Goal: Information Seeking & Learning: Learn about a topic

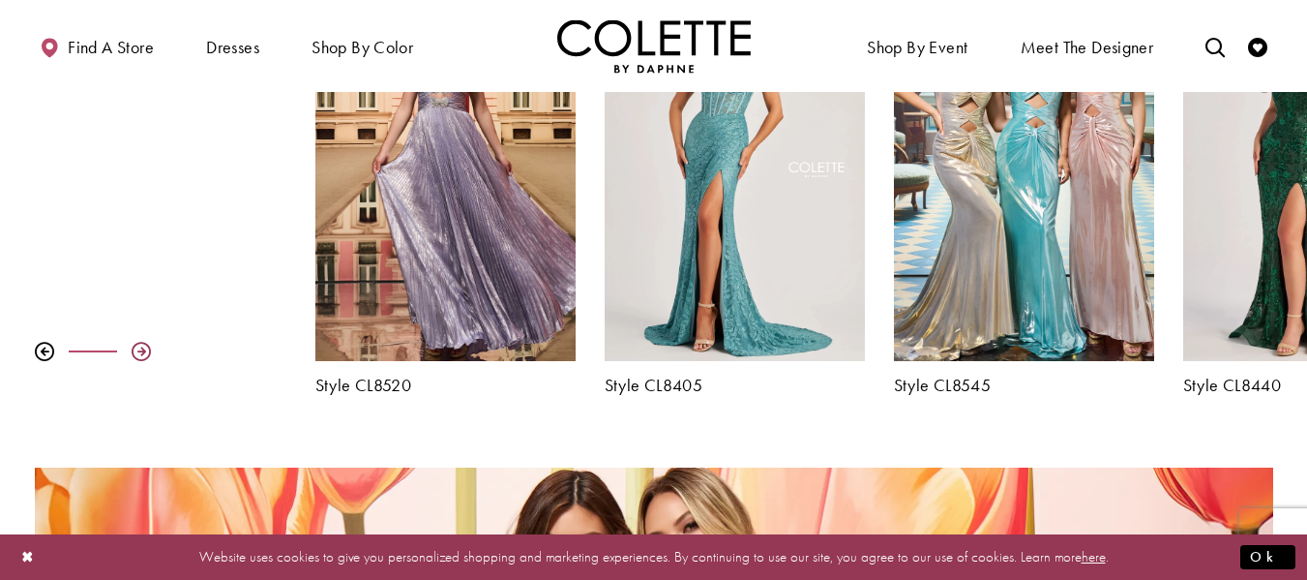
click at [139, 352] on div at bounding box center [141, 351] width 19 height 19
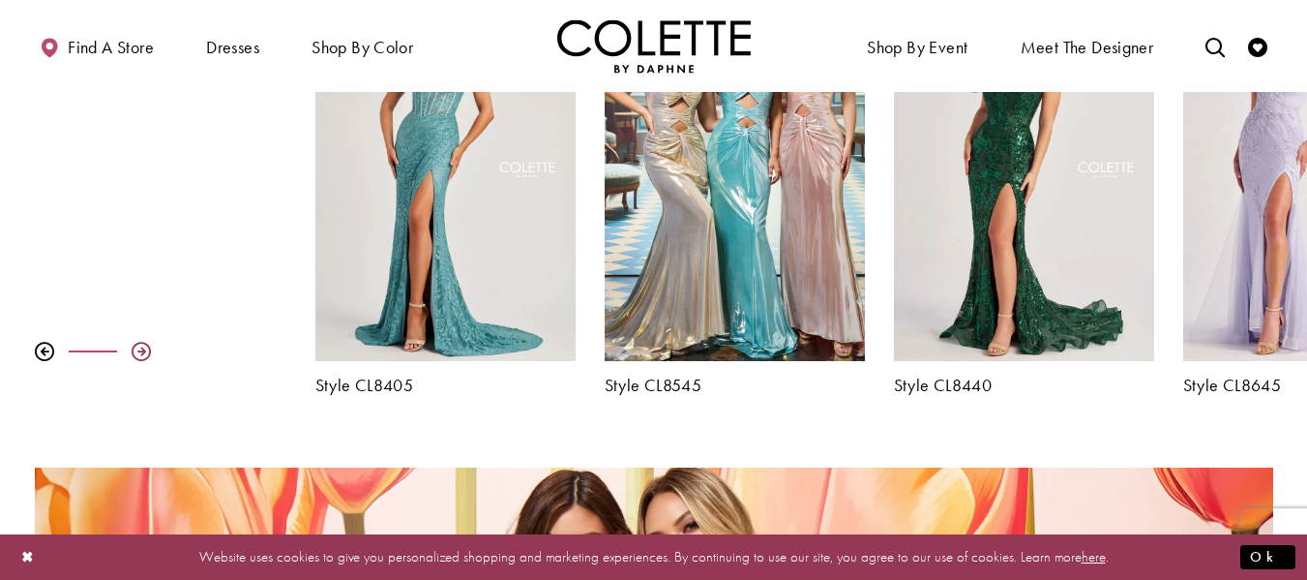
click at [140, 352] on div at bounding box center [141, 351] width 19 height 19
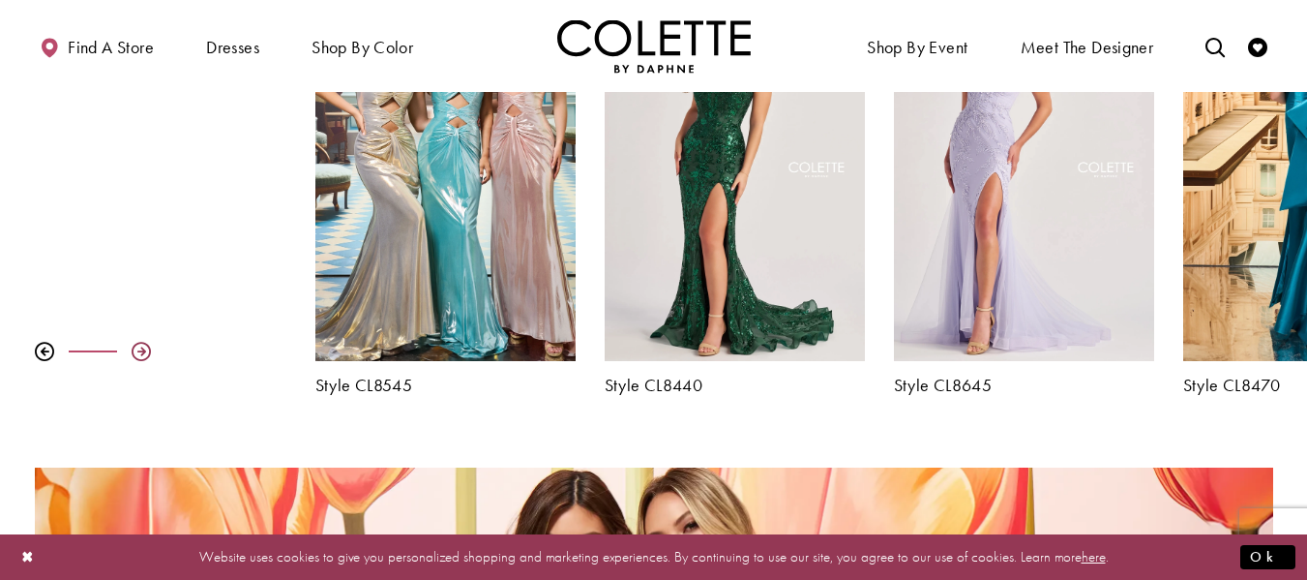
click at [140, 352] on div at bounding box center [141, 351] width 19 height 19
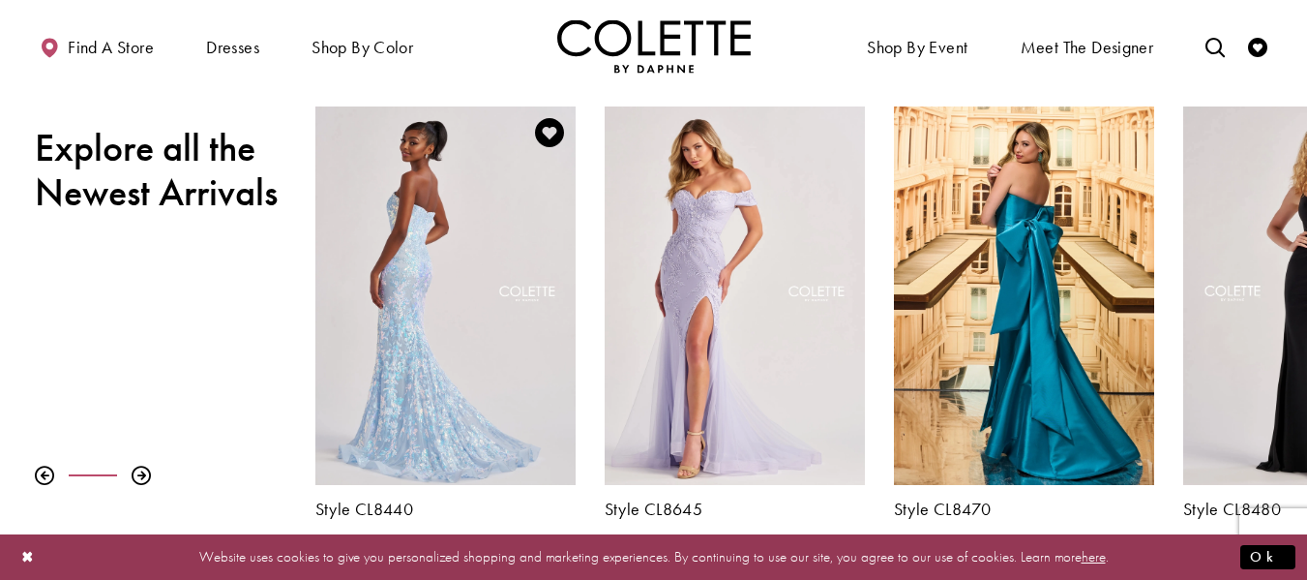
scroll to position [677, 0]
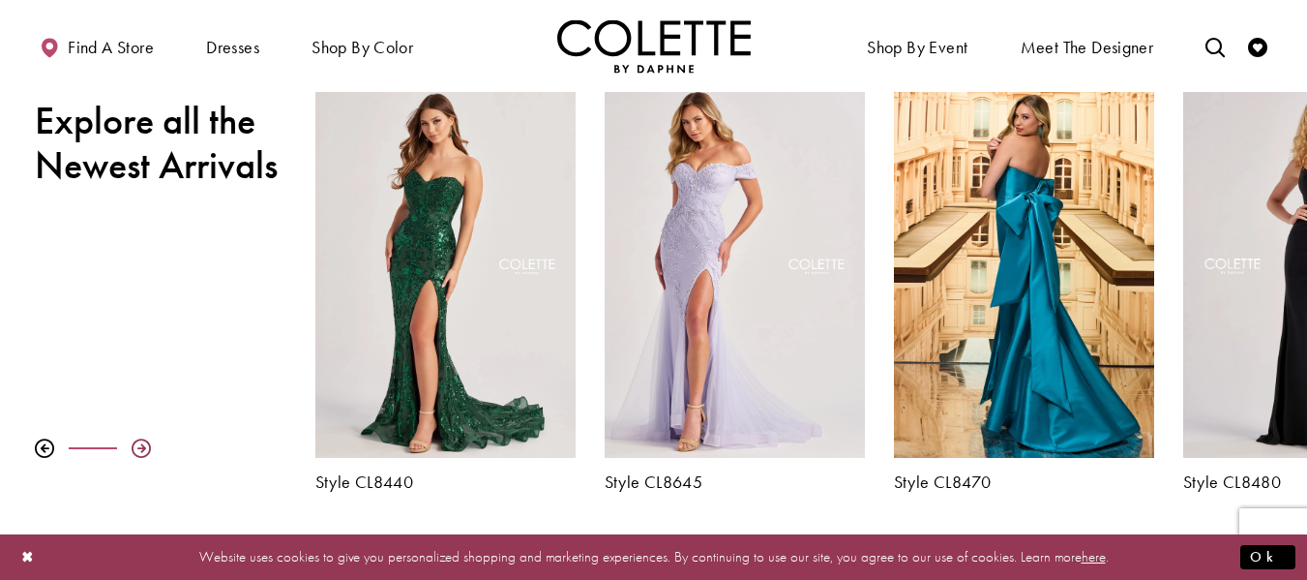
click at [133, 448] on div at bounding box center [141, 447] width 19 height 19
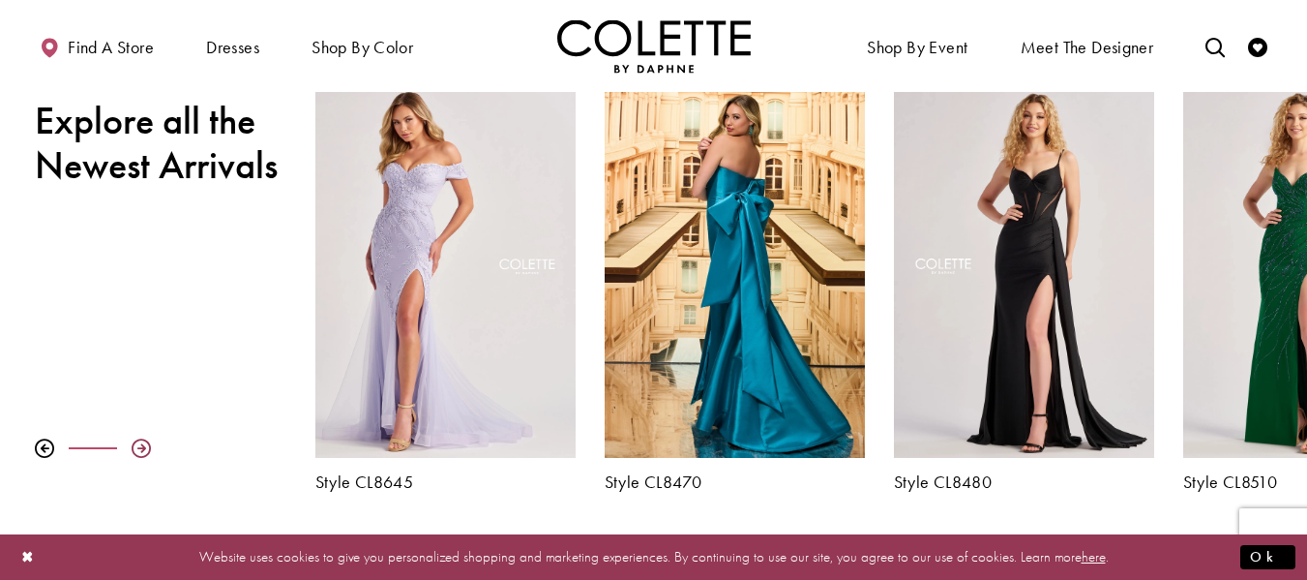
click at [133, 448] on div at bounding box center [141, 447] width 19 height 19
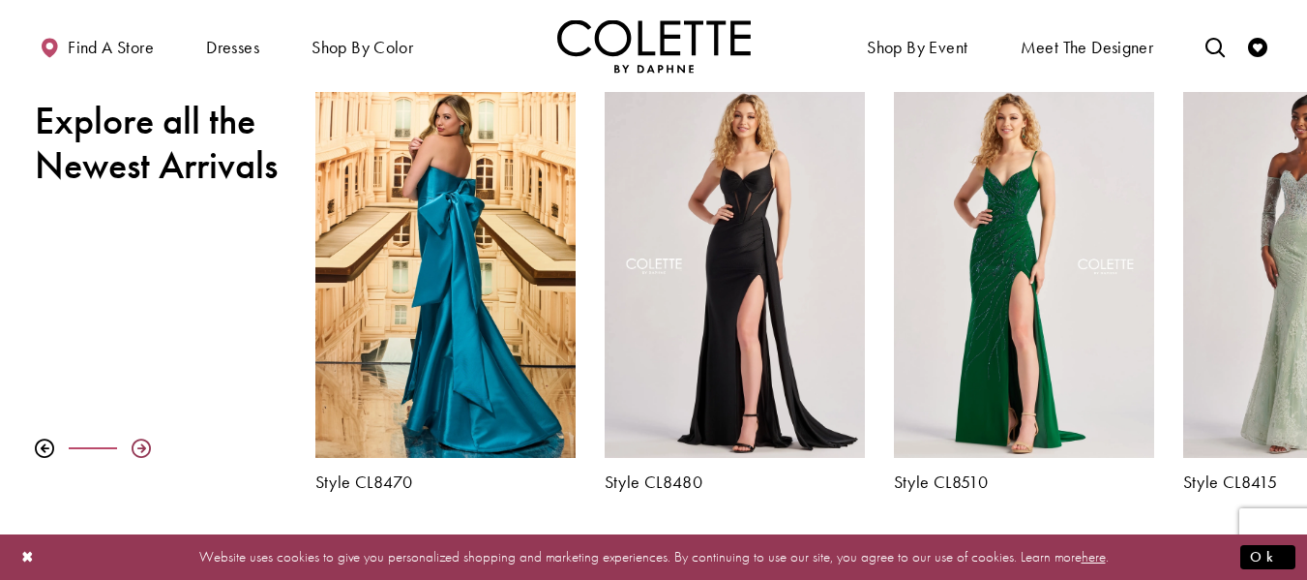
click at [133, 449] on div at bounding box center [141, 447] width 19 height 19
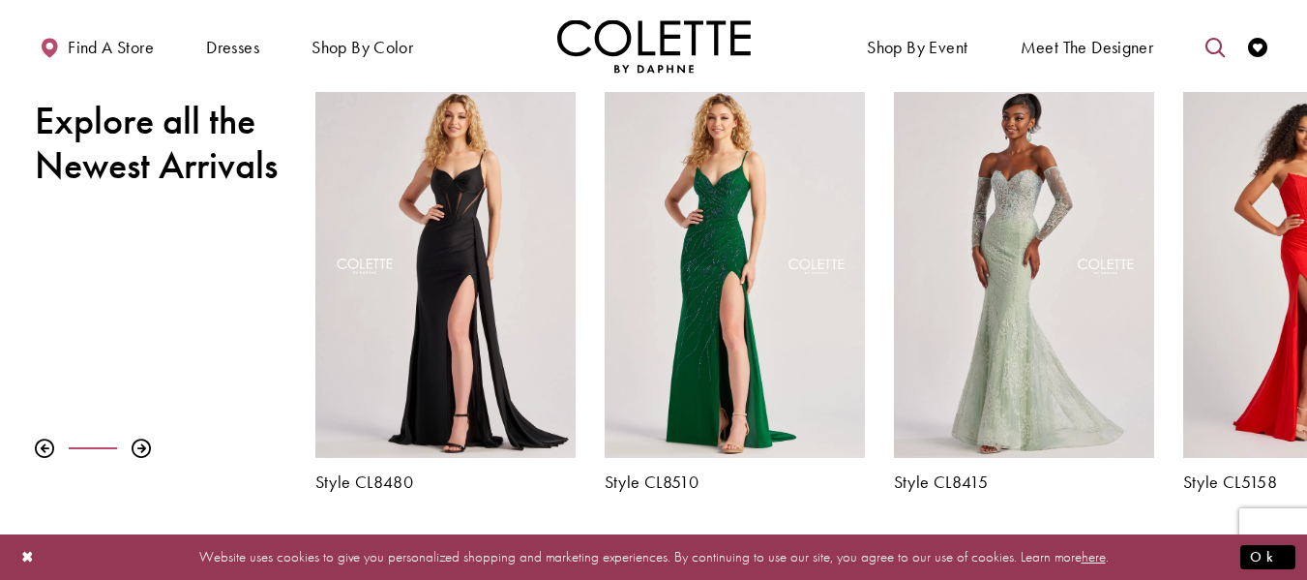
click at [1217, 47] on icon "Toggle search" at bounding box center [1214, 47] width 19 height 19
click at [1081, 48] on input "Search" at bounding box center [1116, 47] width 233 height 29
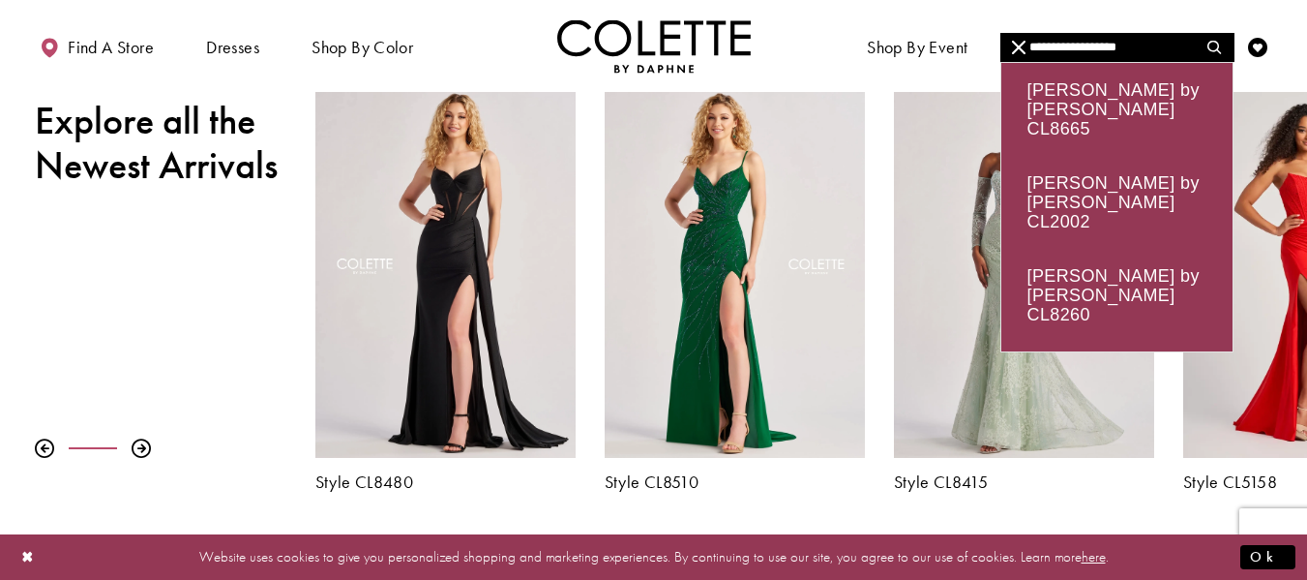
type input "**********"
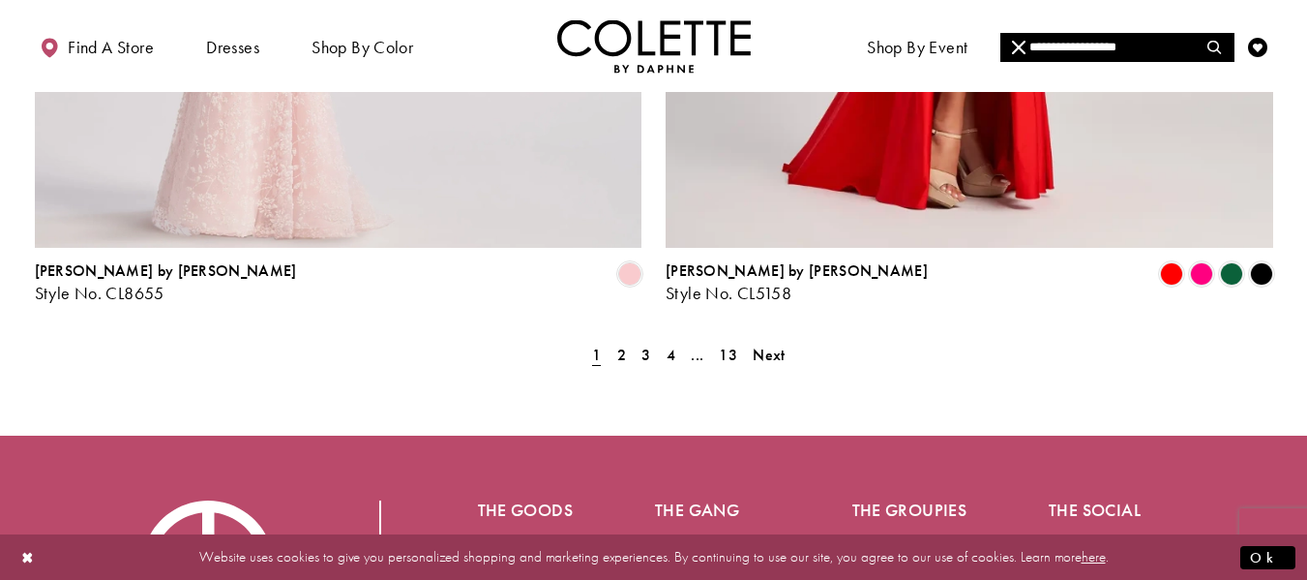
scroll to position [3773, 0]
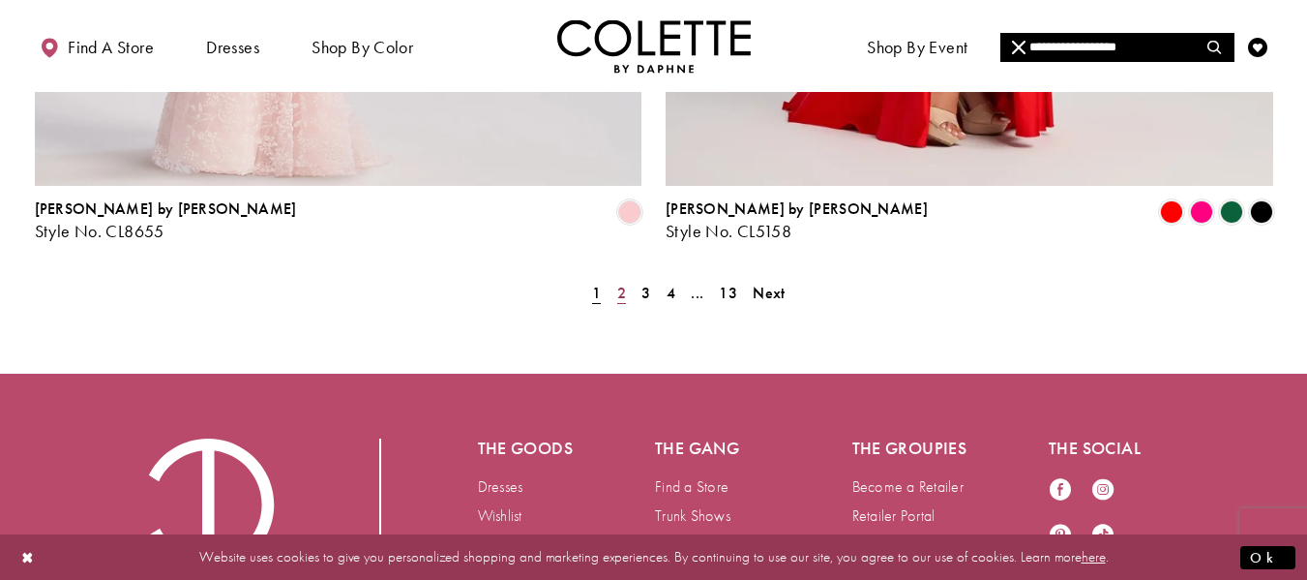
click at [621, 283] on span "2" at bounding box center [621, 293] width 9 height 20
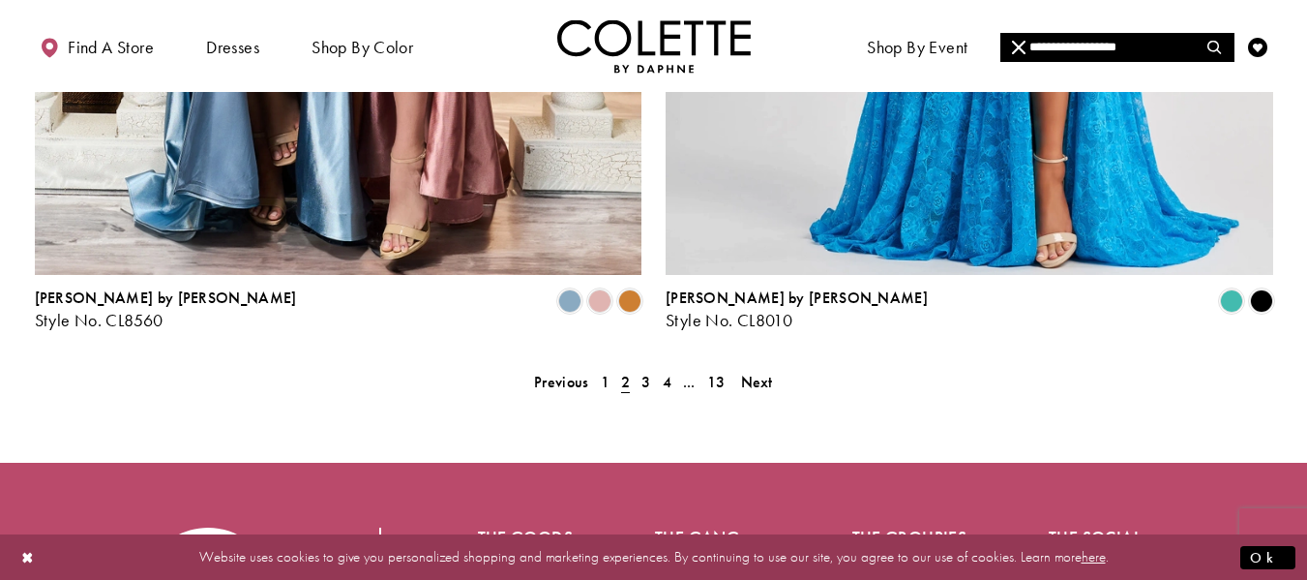
scroll to position [3710, 0]
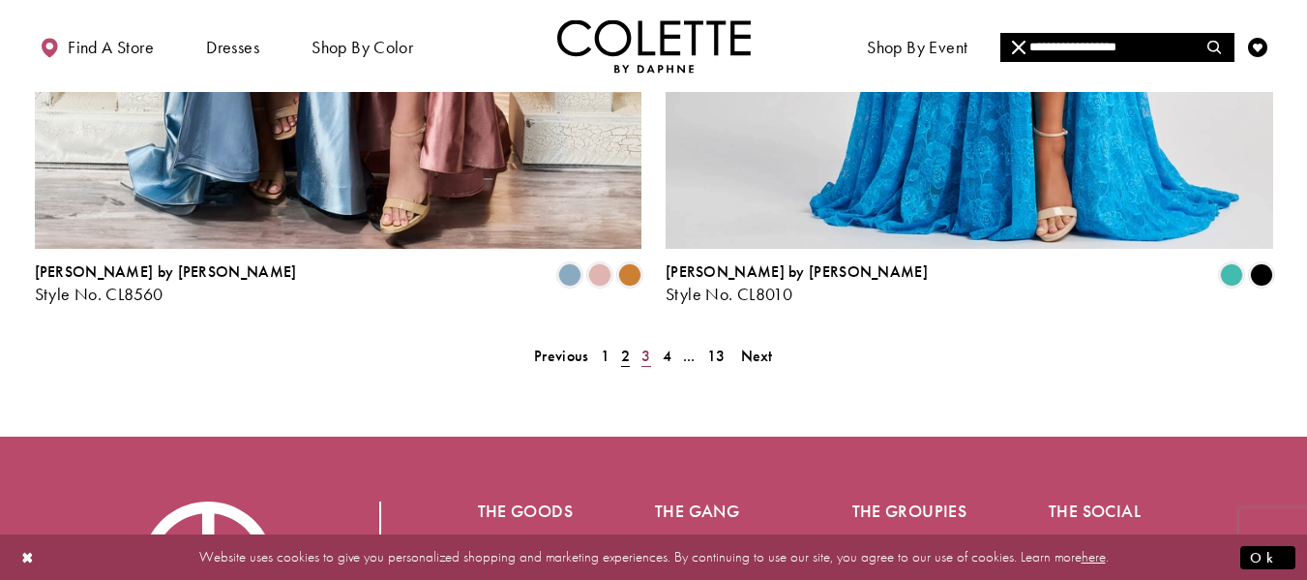
click at [647, 345] on span "3" at bounding box center [645, 355] width 9 height 20
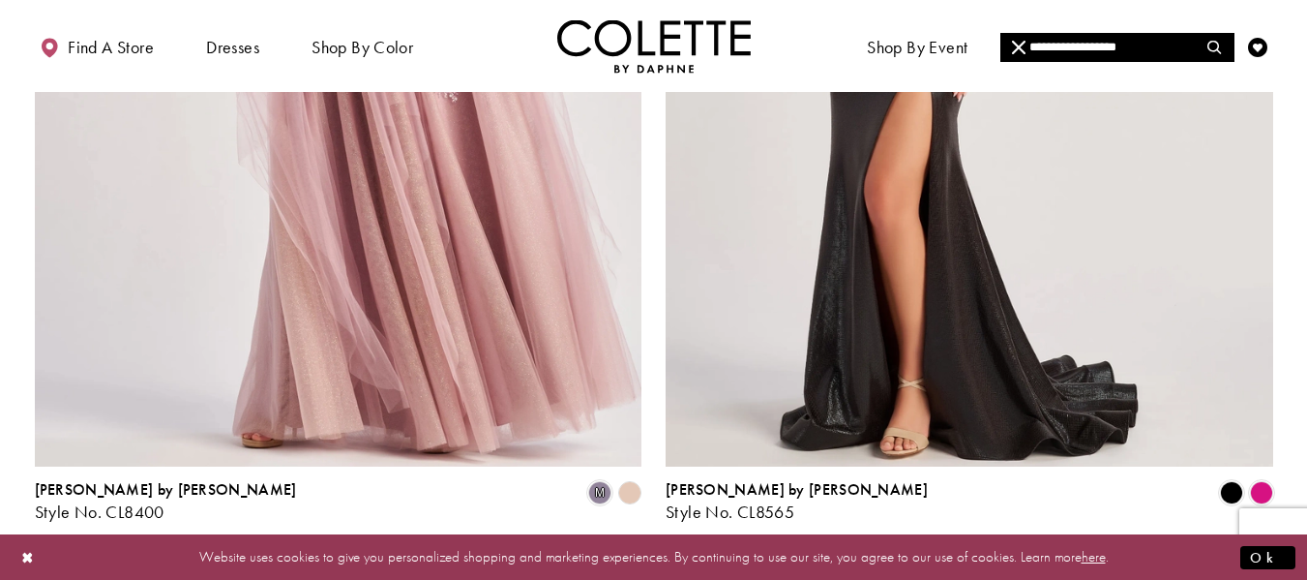
scroll to position [3517, 0]
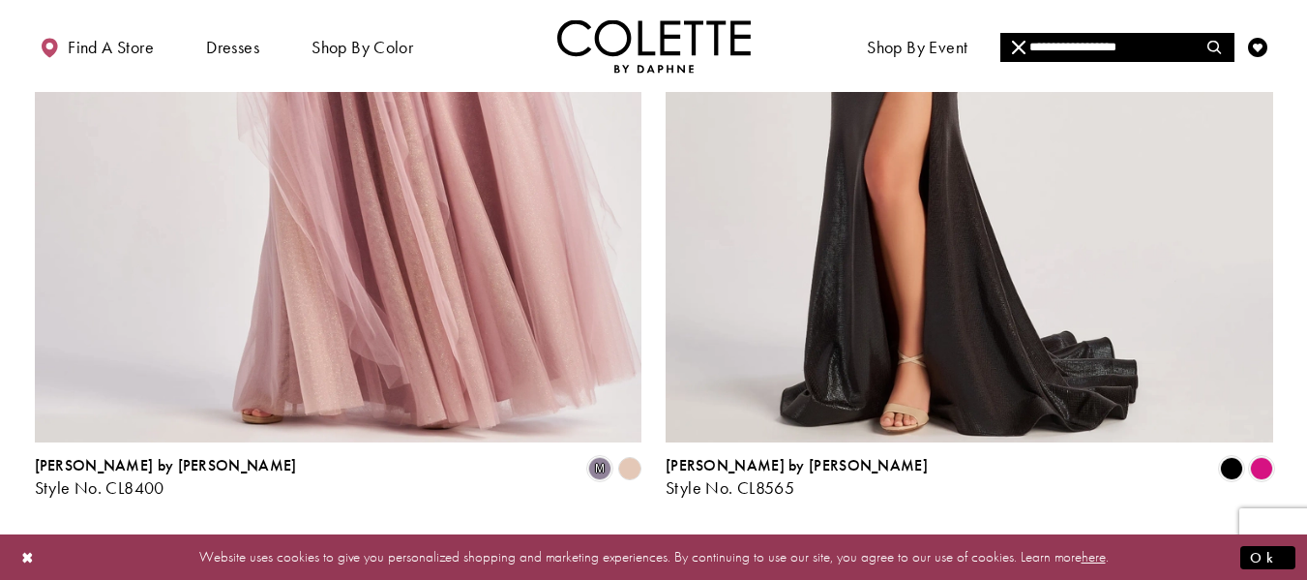
click at [671, 535] on link "4" at bounding box center [667, 549] width 20 height 28
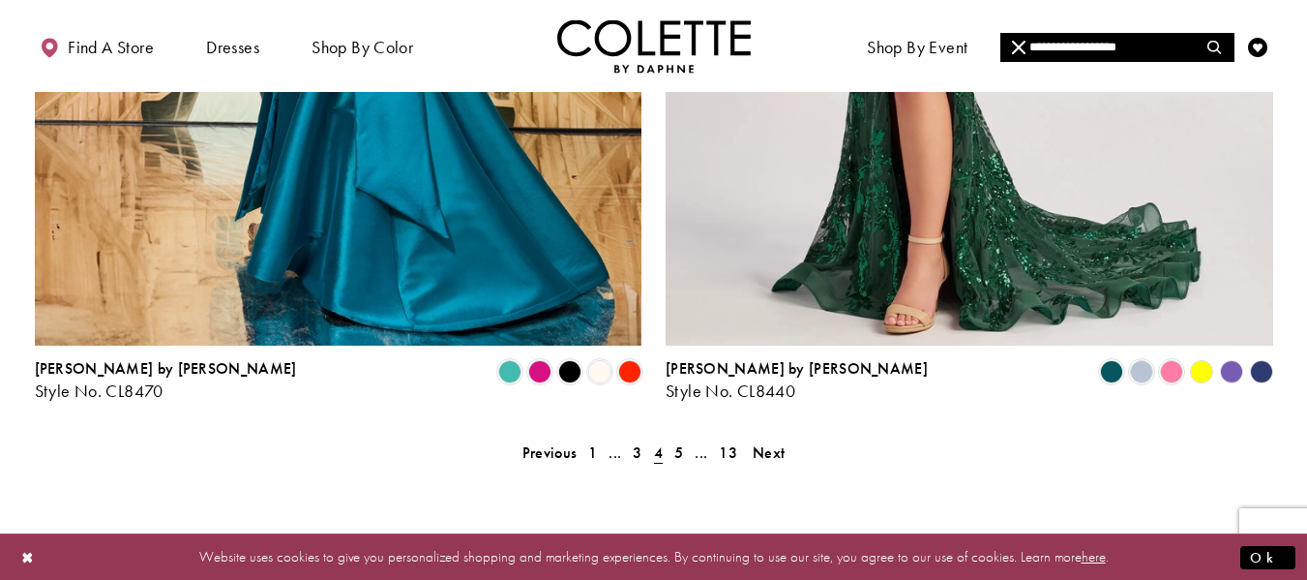
scroll to position [3710, 0]
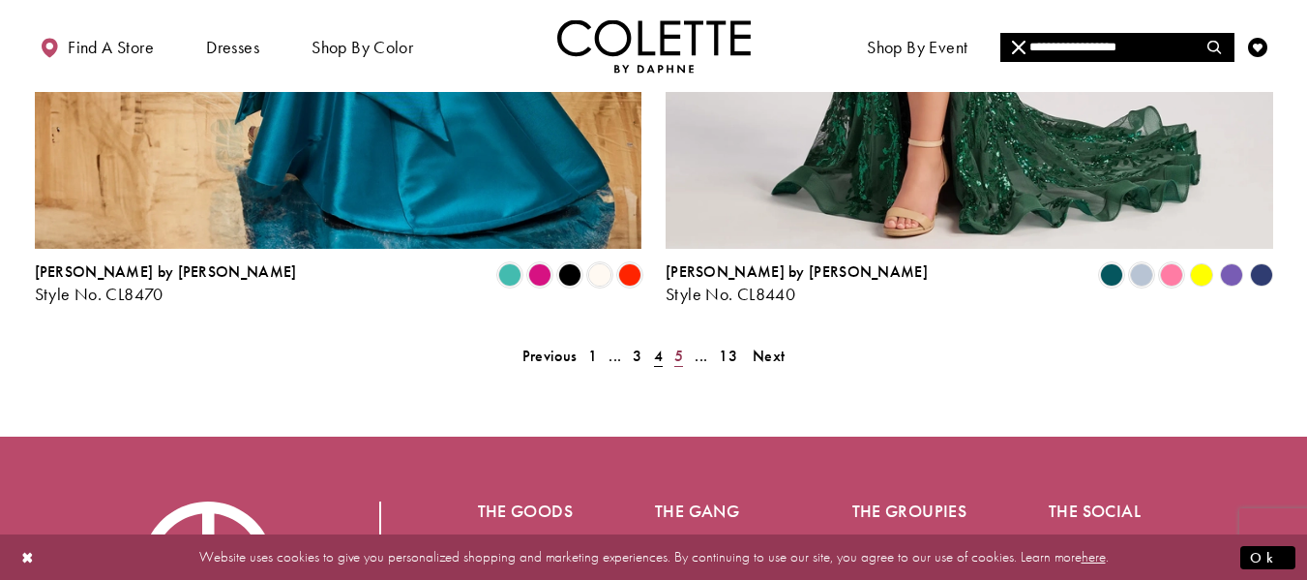
click at [675, 345] on span "5" at bounding box center [678, 355] width 9 height 20
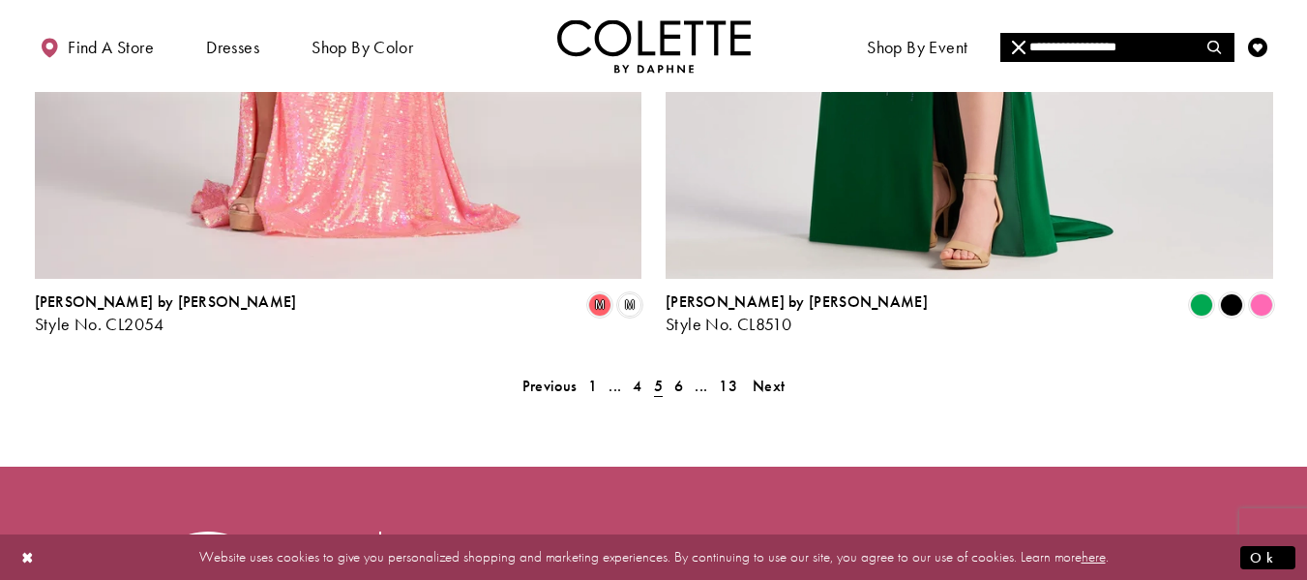
scroll to position [3710, 0]
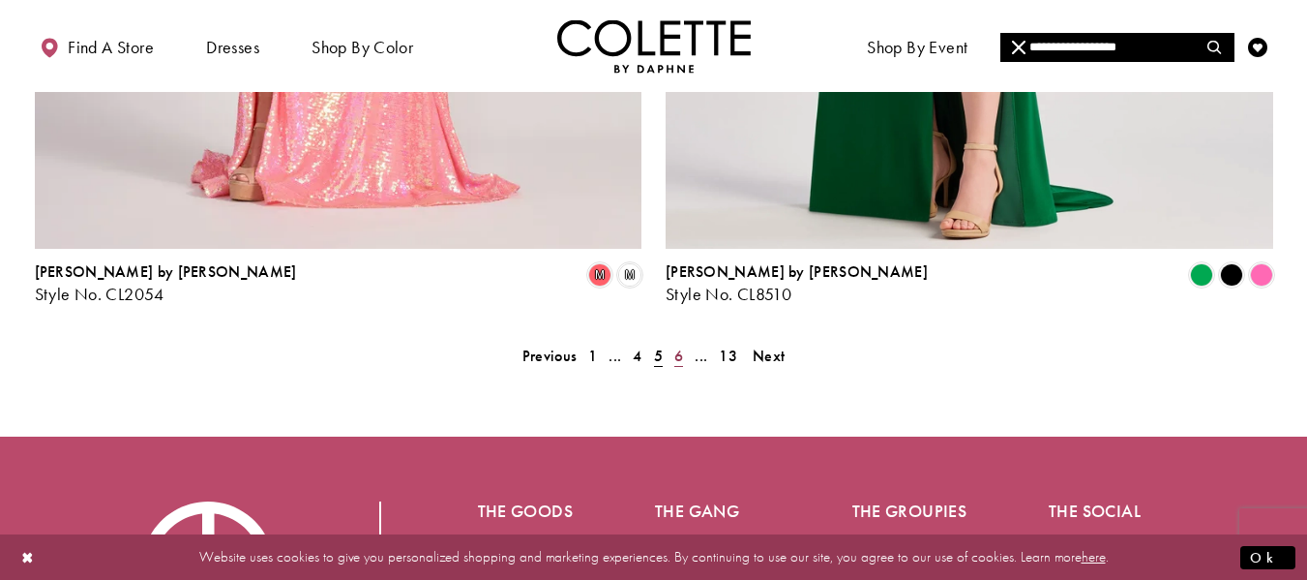
click at [675, 345] on span "6" at bounding box center [678, 355] width 9 height 20
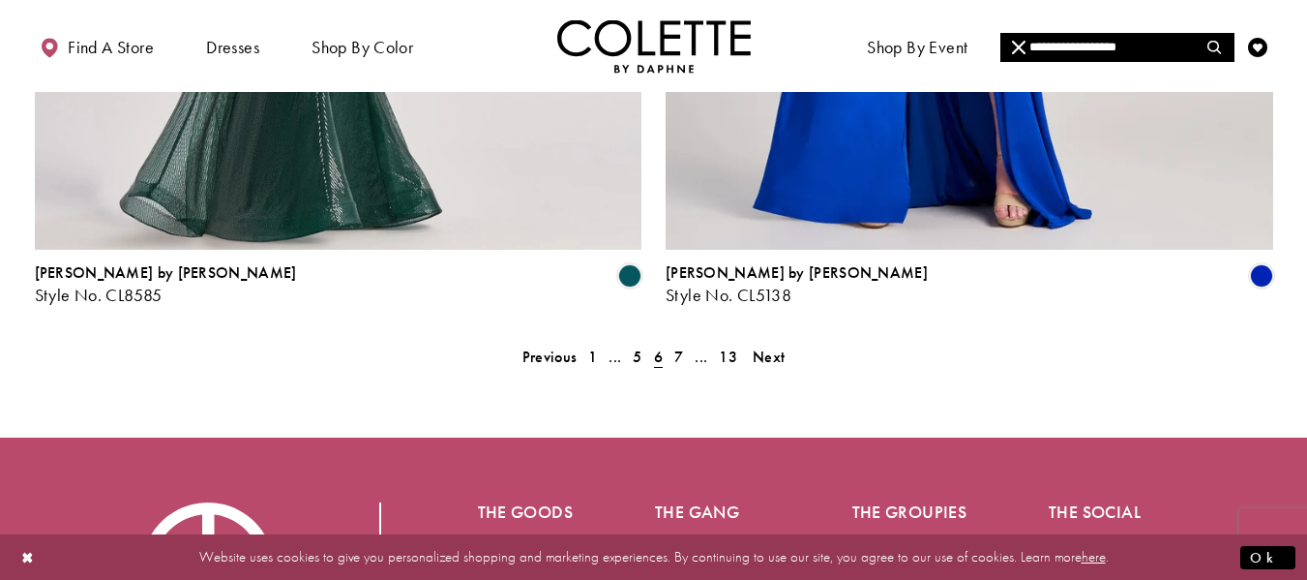
scroll to position [3710, 0]
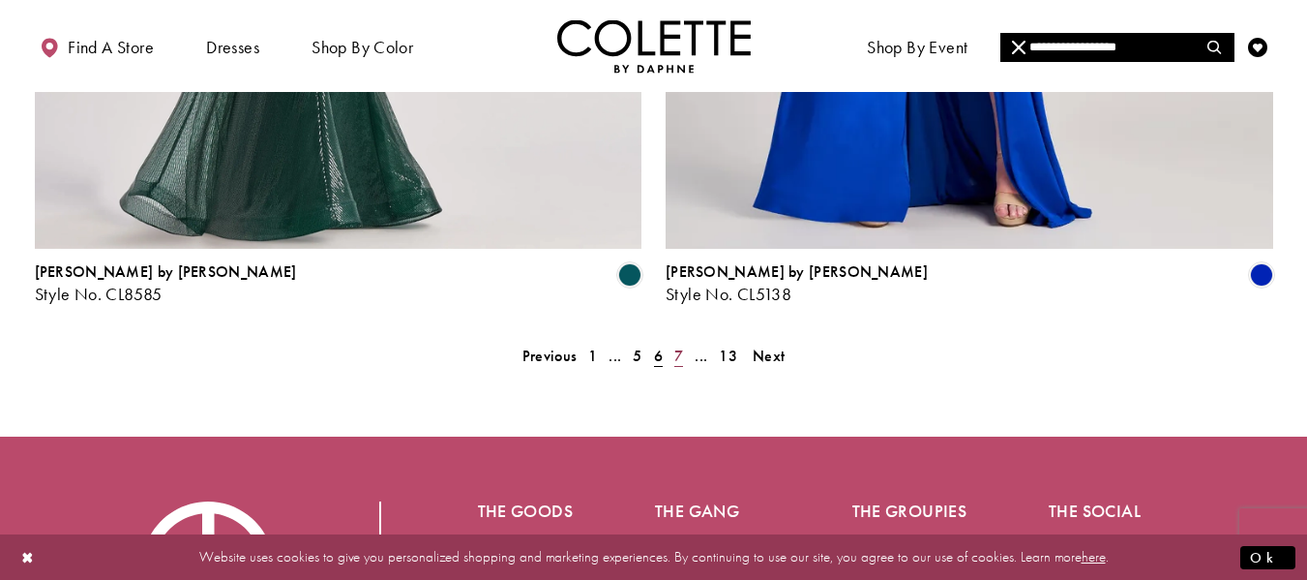
click at [675, 345] on span "7" at bounding box center [678, 355] width 9 height 20
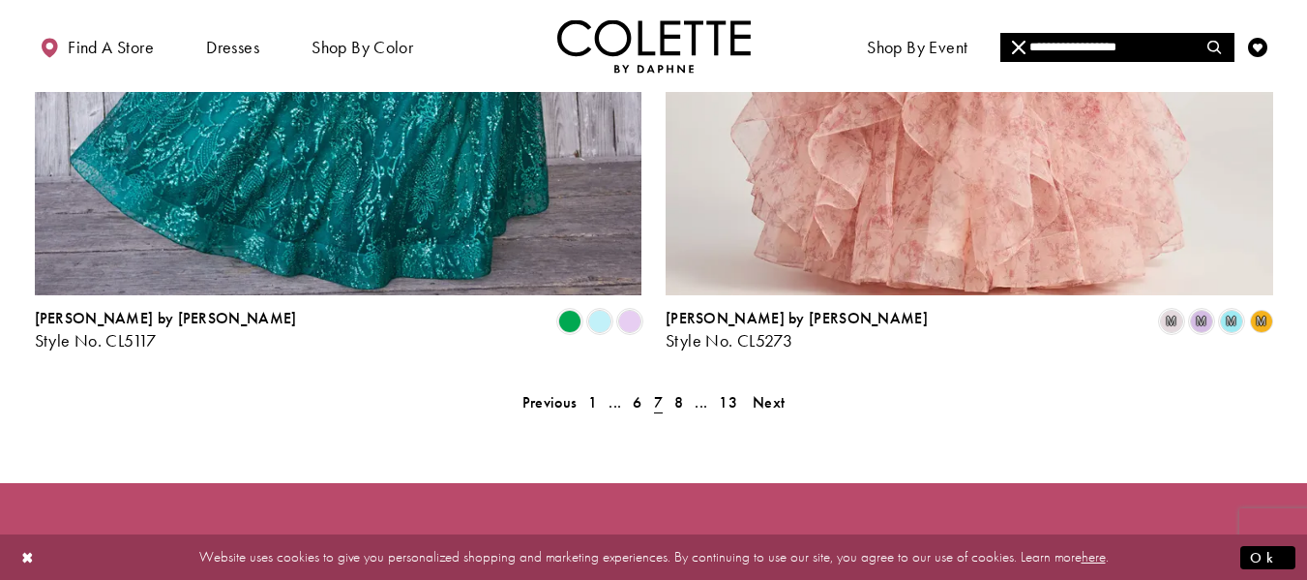
scroll to position [3710, 0]
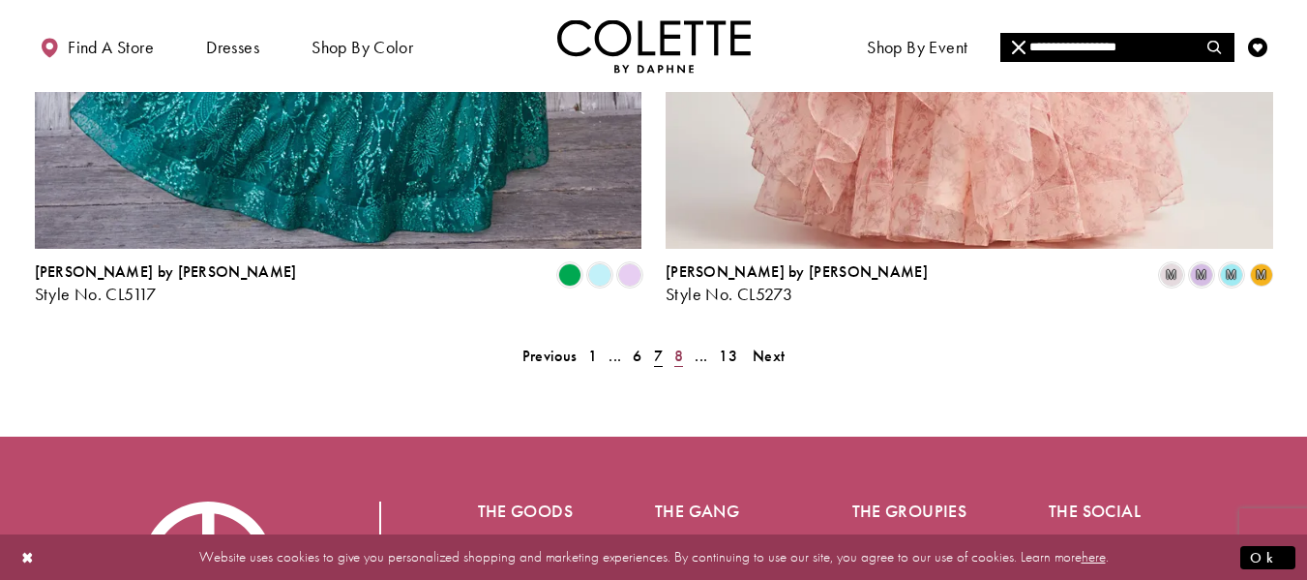
click at [673, 342] on link "8" at bounding box center [679, 356] width 20 height 28
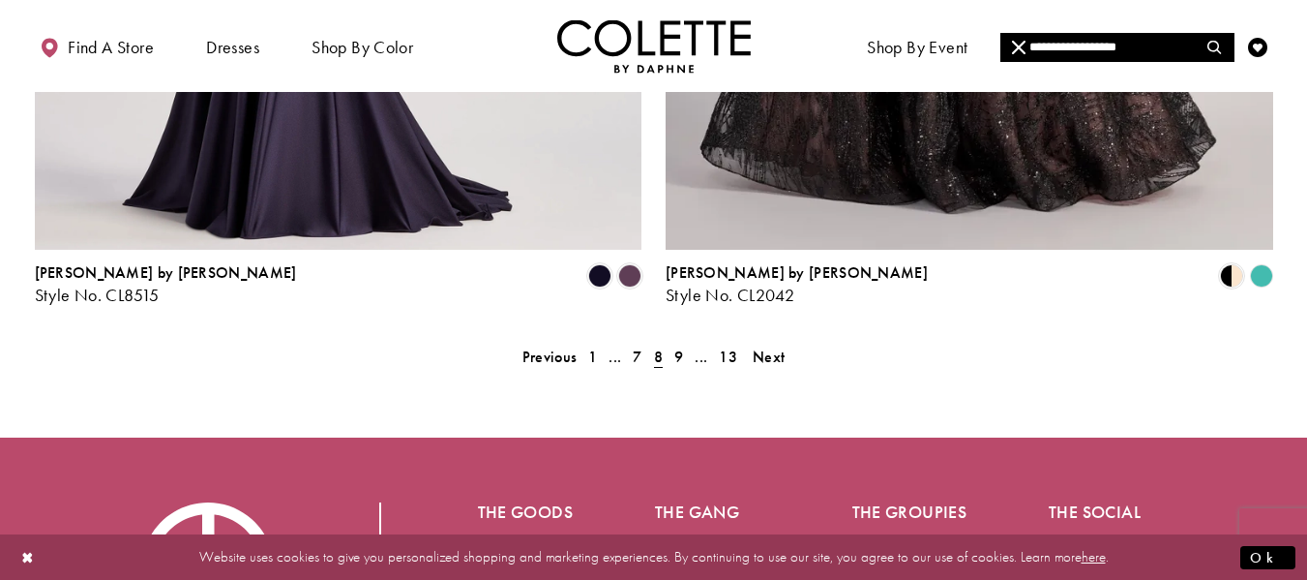
scroll to position [3710, 0]
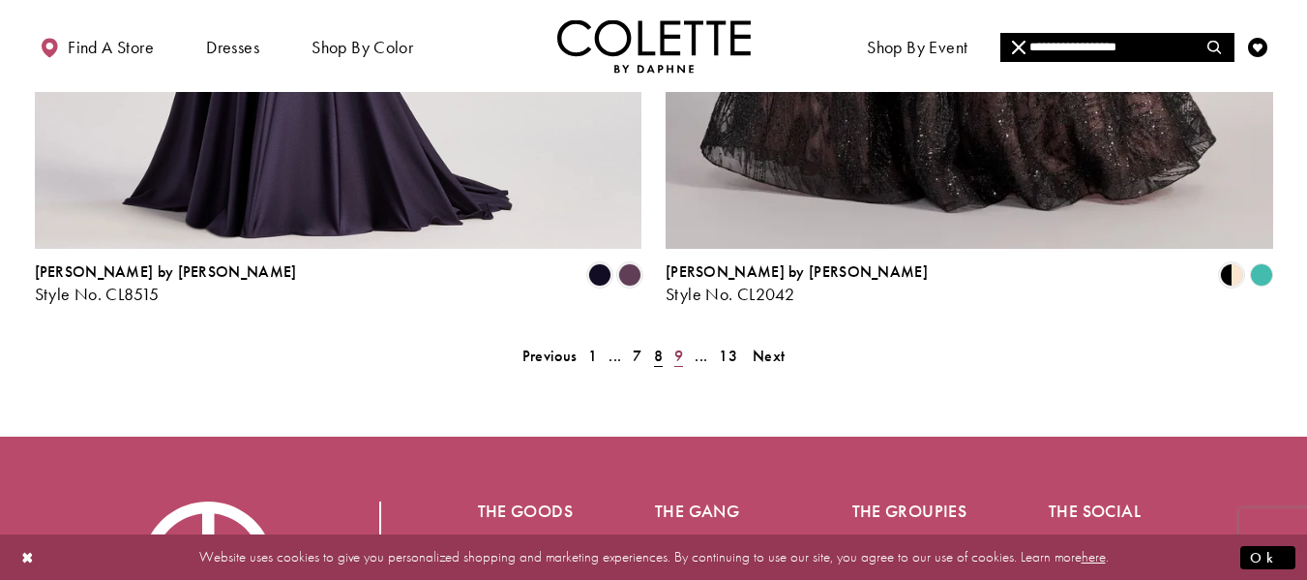
click at [673, 342] on link "9" at bounding box center [679, 356] width 20 height 28
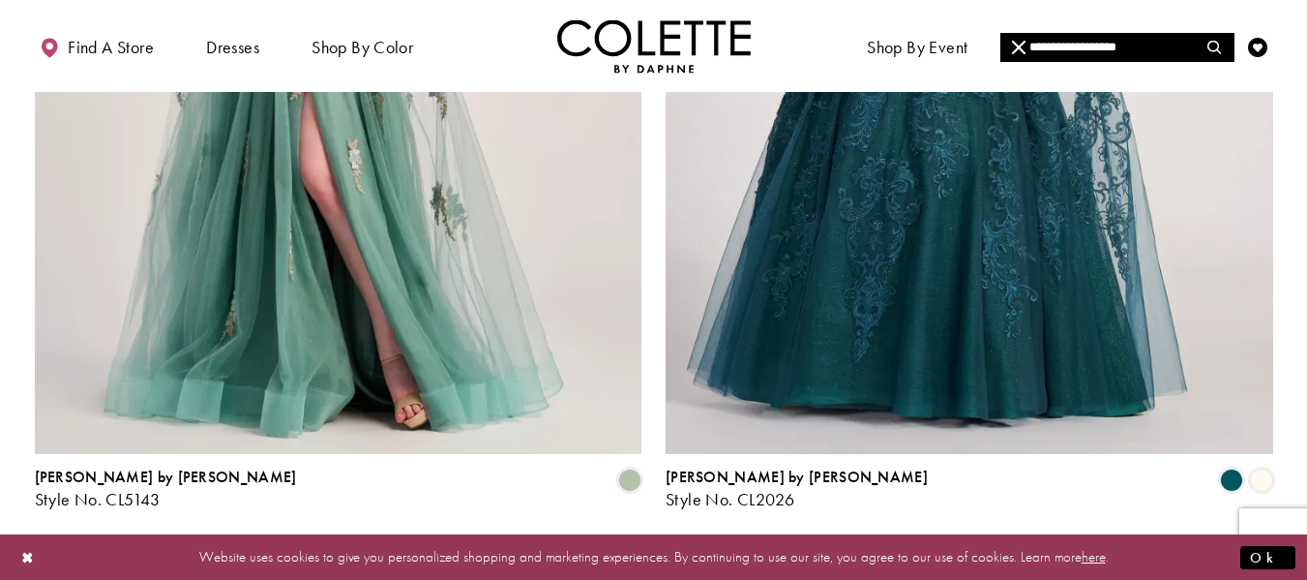
scroll to position [3807, 0]
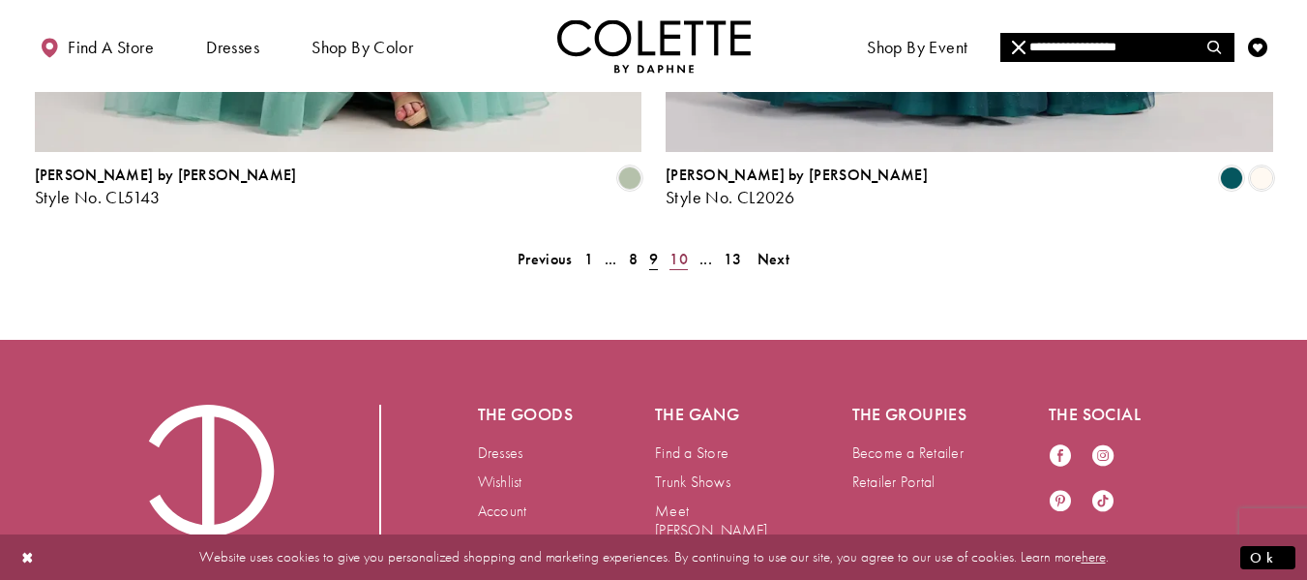
click at [678, 249] on span "10" at bounding box center [679, 259] width 18 height 20
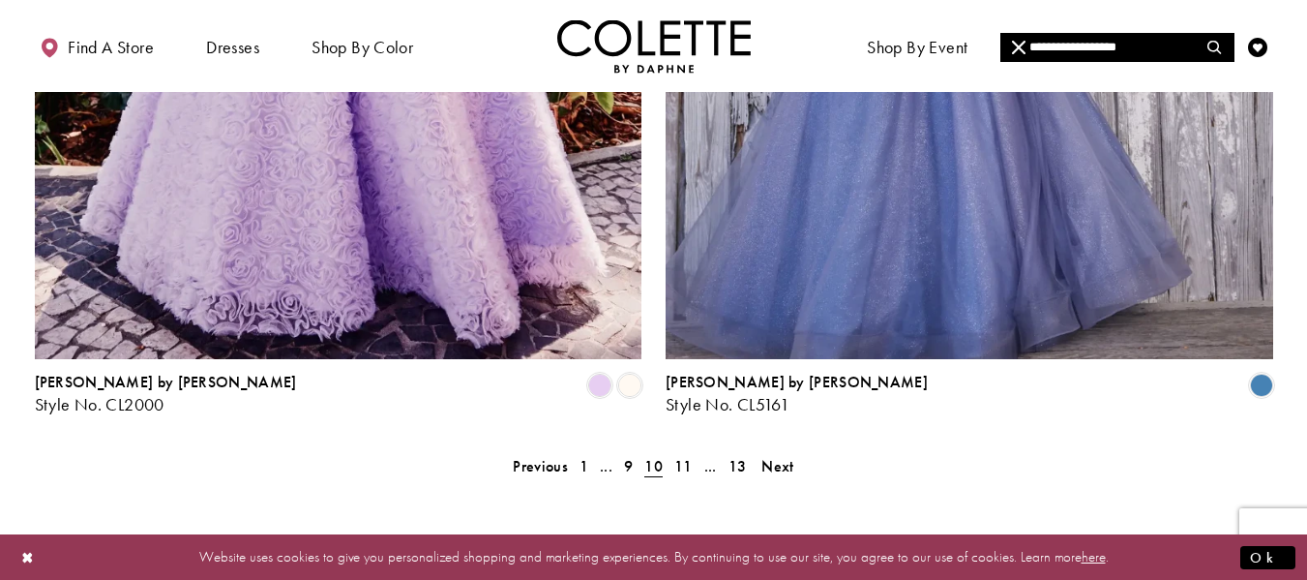
scroll to position [3614, 0]
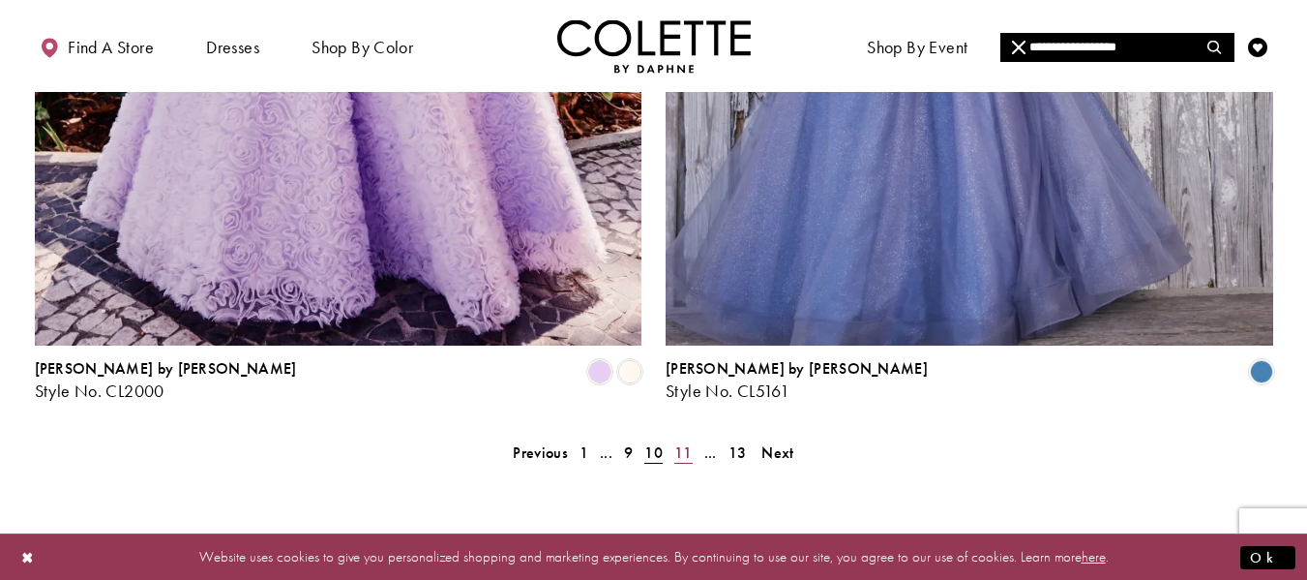
click at [681, 442] on span "11" at bounding box center [683, 452] width 18 height 20
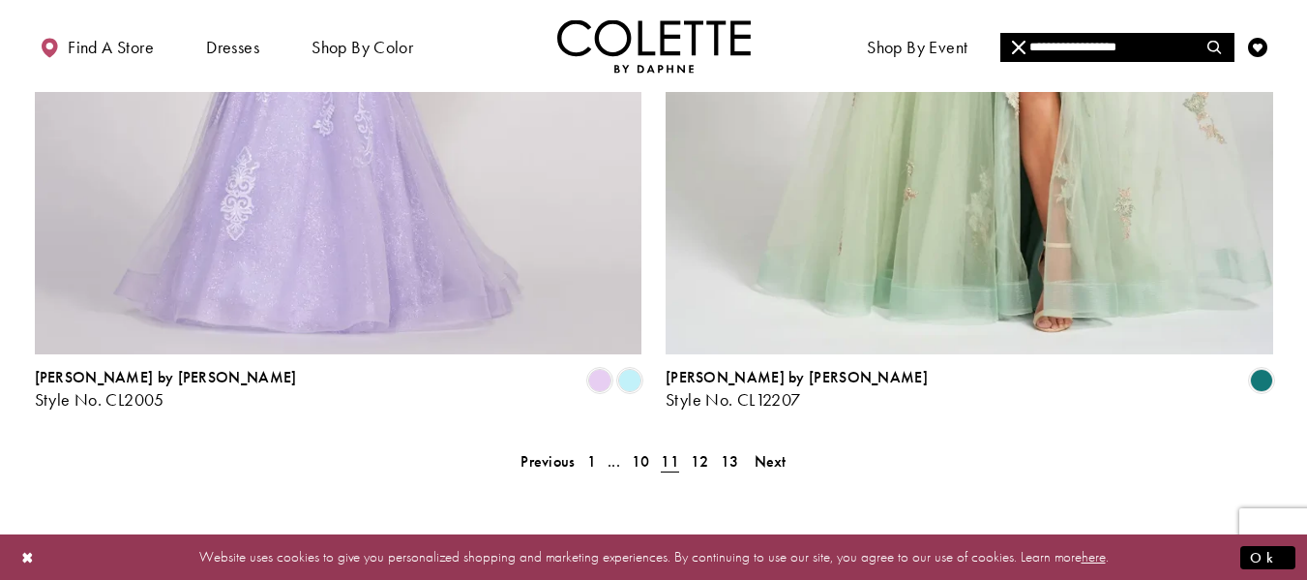
scroll to position [3614, 0]
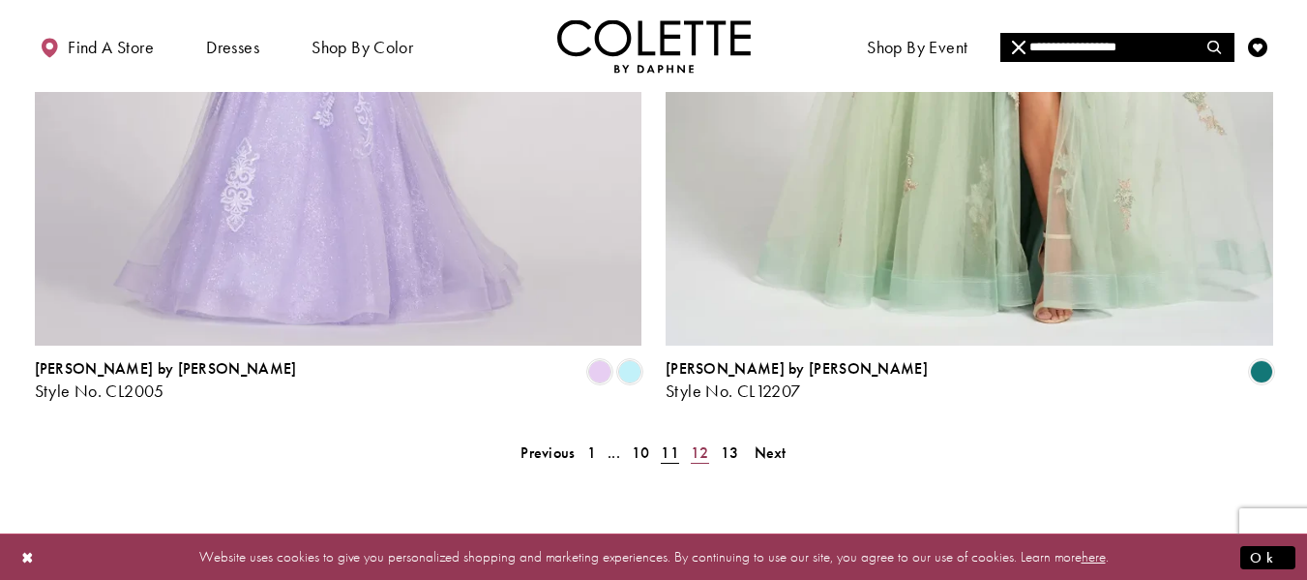
click at [709, 438] on link "12" at bounding box center [700, 452] width 30 height 28
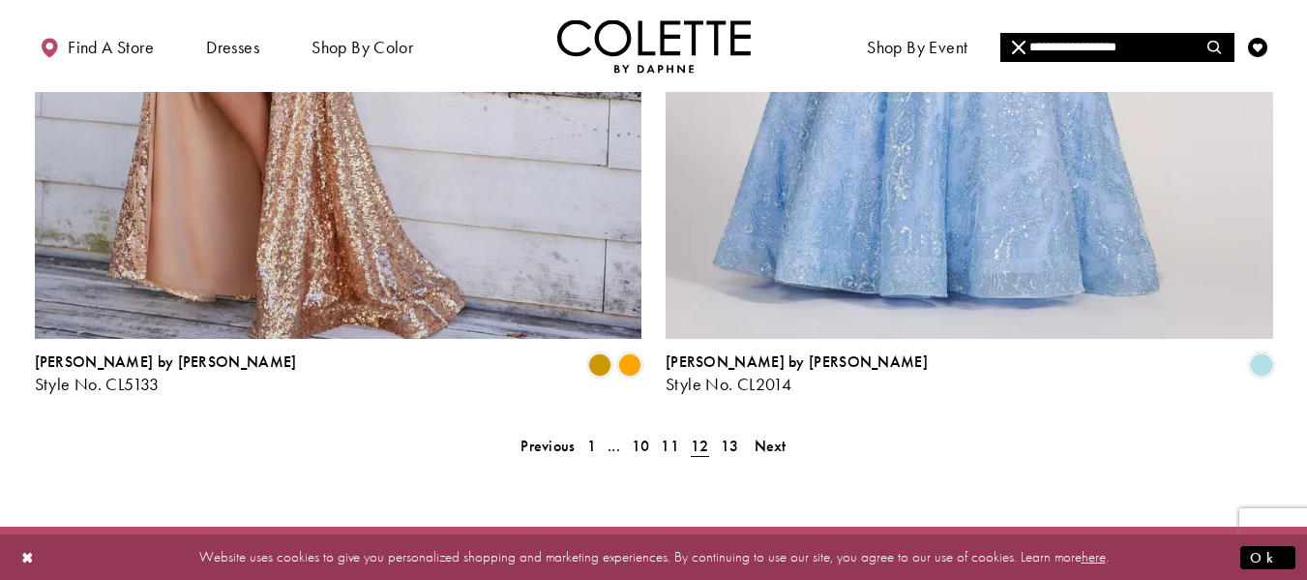
scroll to position [3710, 0]
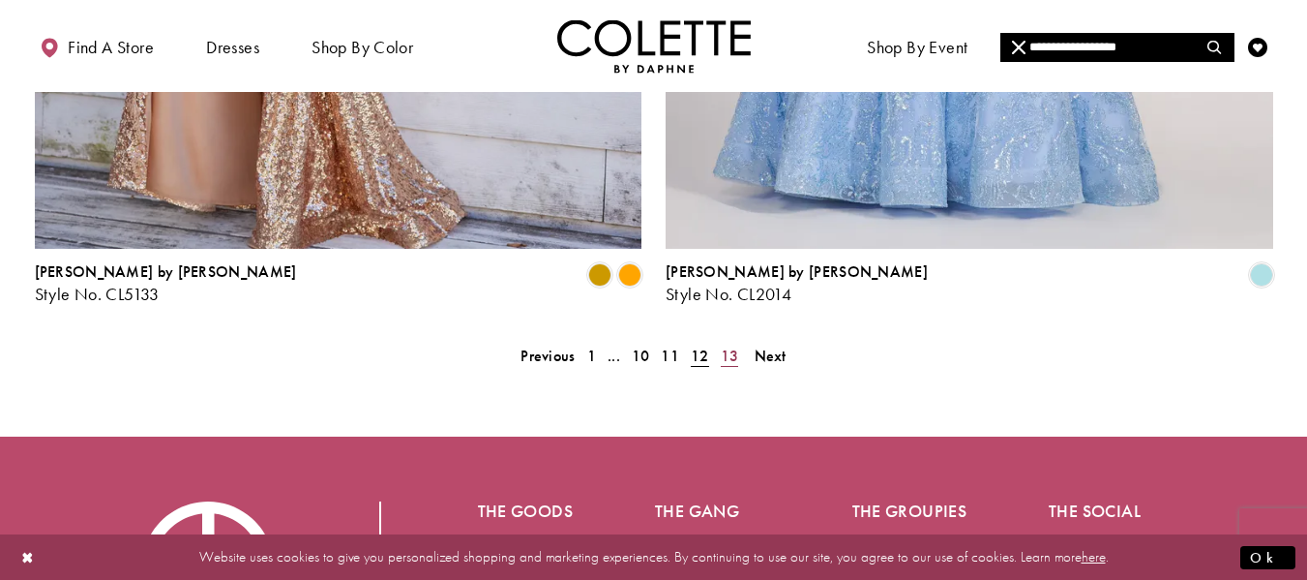
click at [729, 345] on span "13" at bounding box center [730, 355] width 18 height 20
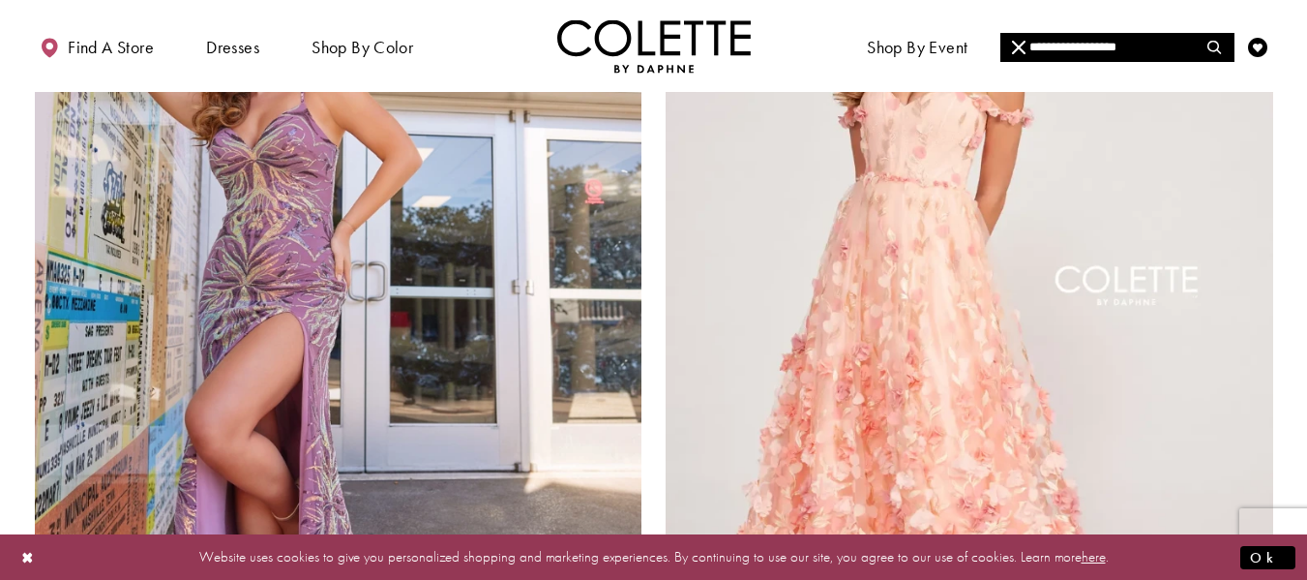
scroll to position [2743, 0]
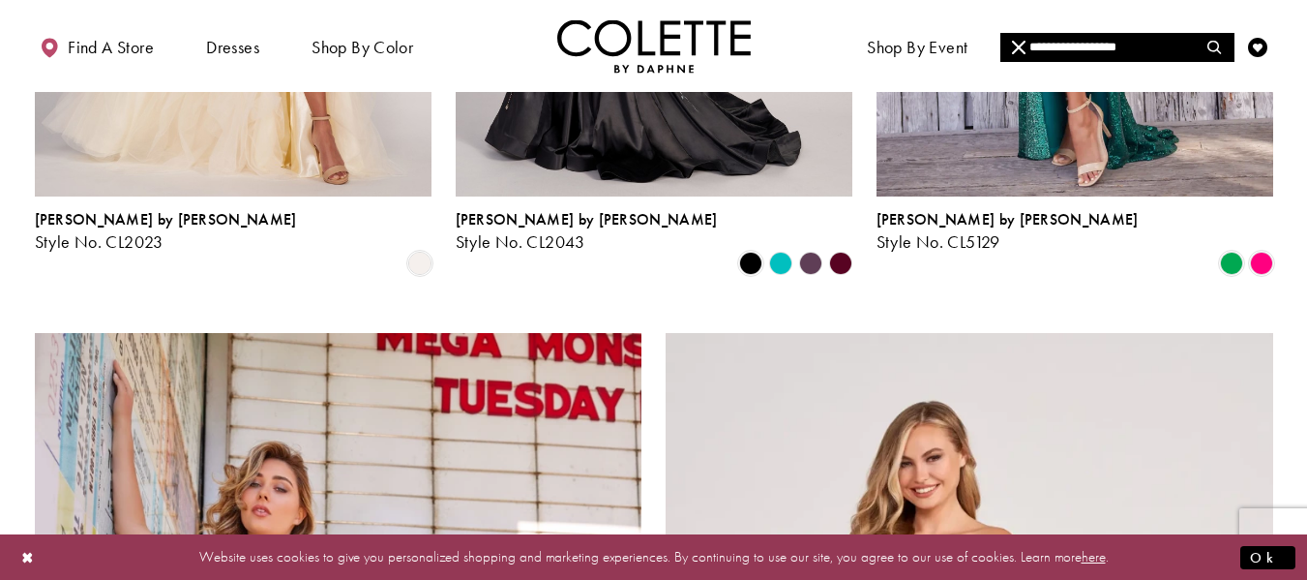
click at [1167, 42] on input "**********" at bounding box center [1116, 47] width 233 height 29
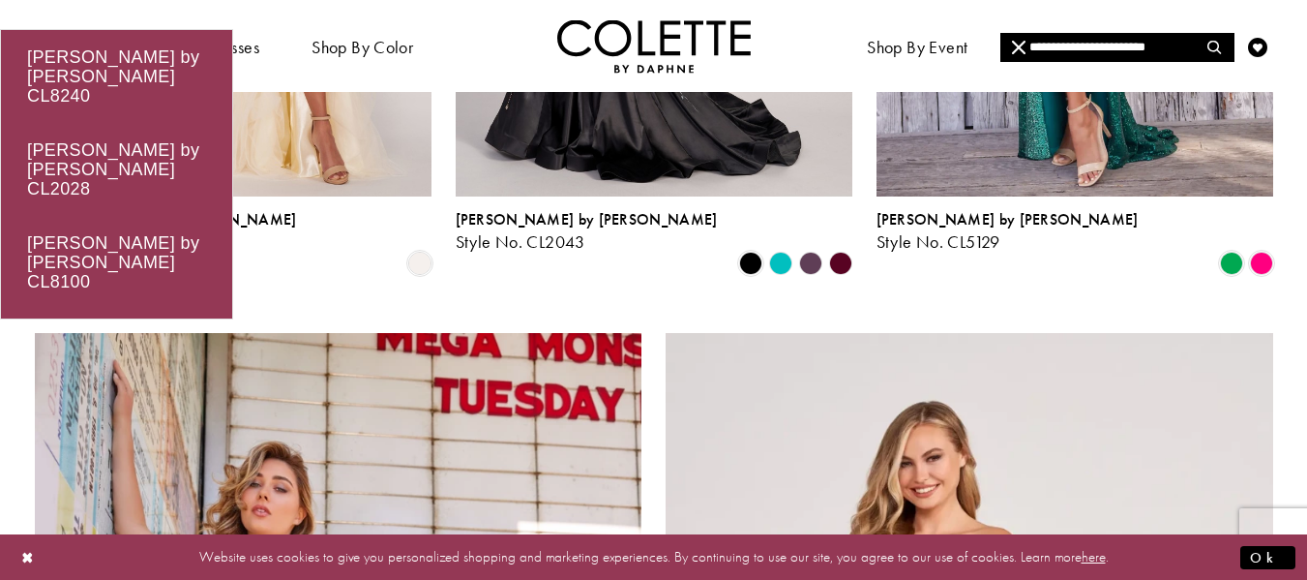
type input "**********"
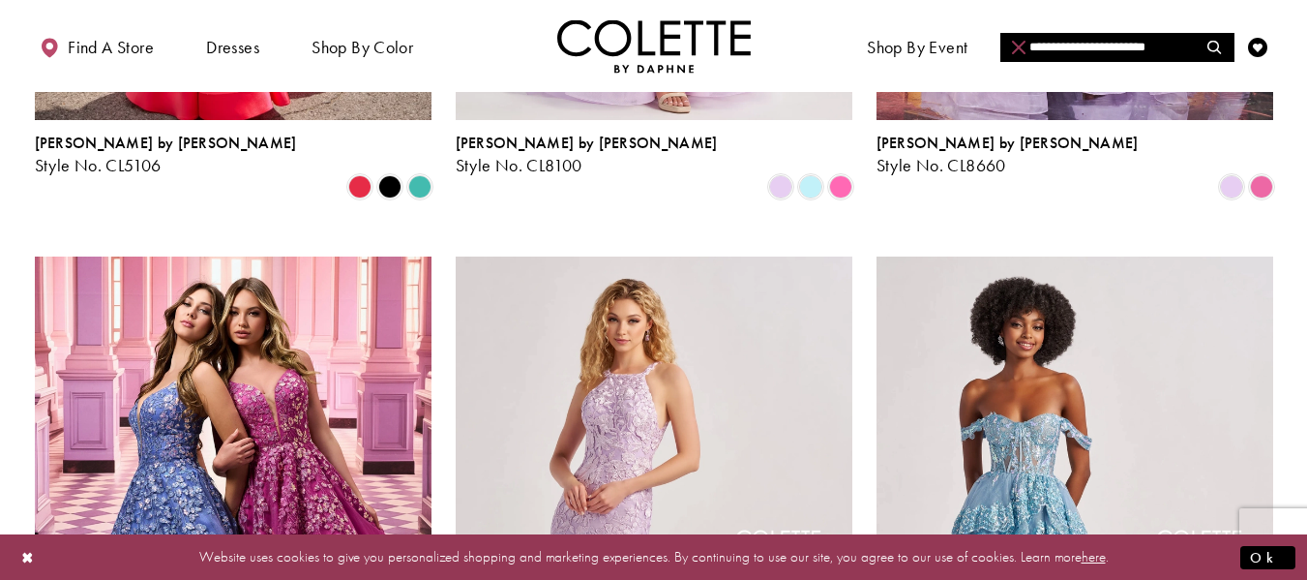
scroll to position [1354, 0]
